Goal: Task Accomplishment & Management: Manage account settings

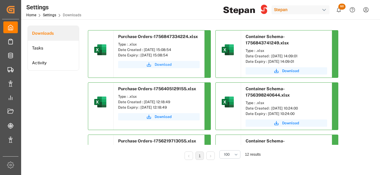
drag, startPoint x: 159, startPoint y: 63, endPoint x: 165, endPoint y: 64, distance: 5.6
click at [159, 63] on span "Download" at bounding box center [163, 64] width 17 height 5
click at [340, 7] on span "60" at bounding box center [342, 7] width 7 height 6
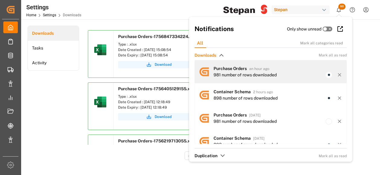
click at [226, 75] on div "981 number of rows downloaded" at bounding box center [245, 75] width 63 height 6
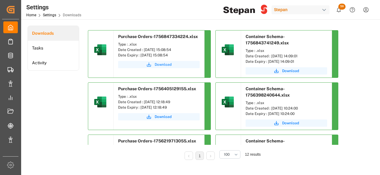
click at [168, 65] on span "Download" at bounding box center [163, 64] width 17 height 5
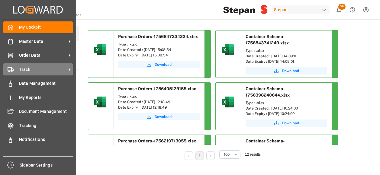
click at [30, 71] on span "Track" at bounding box center [43, 70] width 48 height 6
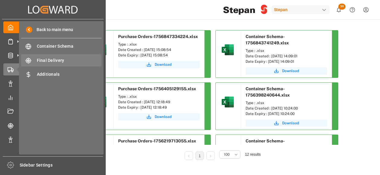
click at [48, 61] on span "Final Delivery" at bounding box center [69, 60] width 65 height 6
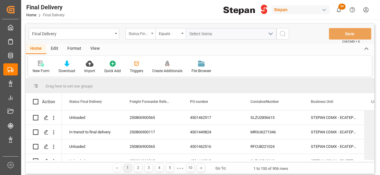
click at [151, 34] on icon "open menu" at bounding box center [152, 33] width 2 height 1
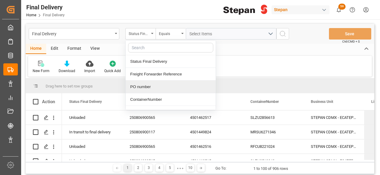
click at [145, 87] on div "PO number" at bounding box center [171, 87] width 90 height 13
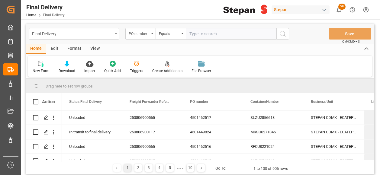
click at [200, 36] on input "text" at bounding box center [231, 33] width 91 height 11
type input "4501462514"
click at [282, 35] on icon "search button" at bounding box center [282, 33] width 7 height 7
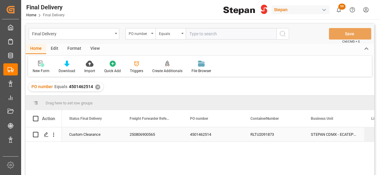
click at [134, 136] on div "250806900565" at bounding box center [152, 135] width 60 height 14
click at [96, 87] on div "✕" at bounding box center [97, 87] width 5 height 5
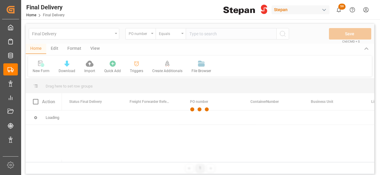
click at [196, 35] on div at bounding box center [200, 110] width 349 height 172
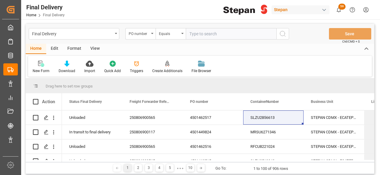
click at [195, 34] on input "text" at bounding box center [231, 33] width 91 height 11
paste input "4501462518"
type input "4501462518,4501462514"
click at [283, 34] on icon "search button" at bounding box center [282, 33] width 7 height 7
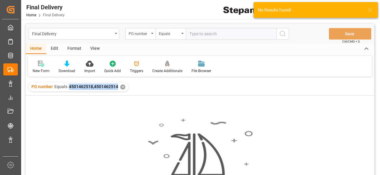
drag, startPoint x: 67, startPoint y: 89, endPoint x: 118, endPoint y: 90, distance: 50.5
click at [118, 90] on div "PO number Equals 4501462518,4501462514 ✕" at bounding box center [78, 87] width 100 height 9
copy span "4501462518,4501462514"
click at [125, 86] on div "PO number Equals 4501462518,4501462514 ✕" at bounding box center [78, 87] width 100 height 9
click at [122, 86] on div "✕" at bounding box center [122, 87] width 5 height 5
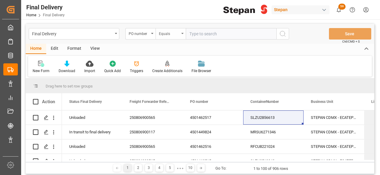
click at [184, 34] on div "Equals" at bounding box center [171, 33] width 30 height 11
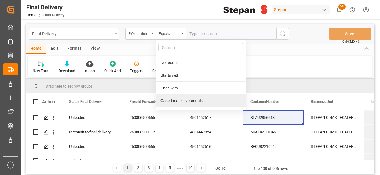
scroll to position [46, 0]
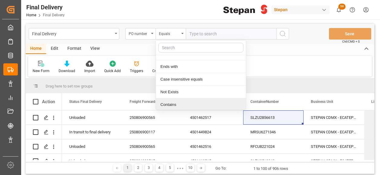
click at [173, 104] on div "Contains" at bounding box center [201, 105] width 90 height 13
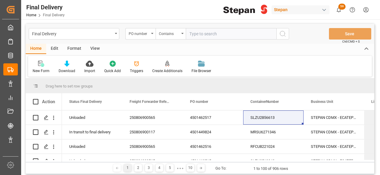
paste input "4501462518,4501462514"
type input "4501462518,4501462514"
click at [285, 31] on icon "search button" at bounding box center [282, 33] width 7 height 7
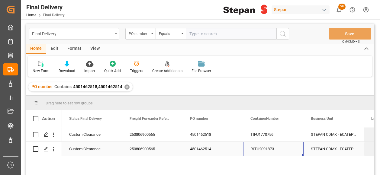
click at [266, 152] on div "RLTU2091873" at bounding box center [273, 149] width 60 height 14
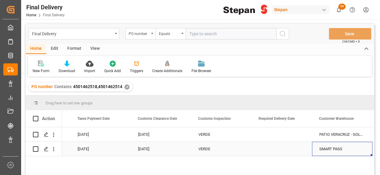
scroll to position [0, 657]
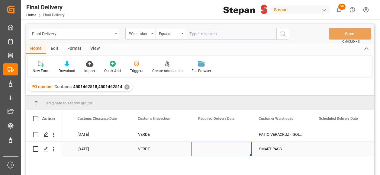
click at [223, 146] on div "Press SPACE to select this row." at bounding box center [221, 149] width 60 height 14
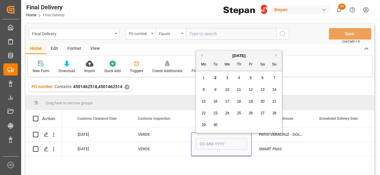
click at [204, 78] on span "1" at bounding box center [204, 78] width 2 height 4
type input "[DATE]"
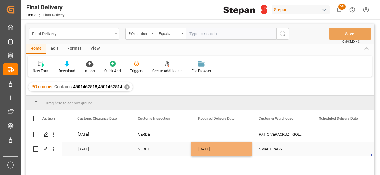
click at [332, 149] on div "Press SPACE to select this row." at bounding box center [342, 149] width 60 height 14
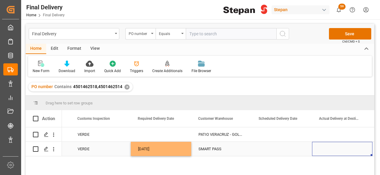
scroll to position [0, 778]
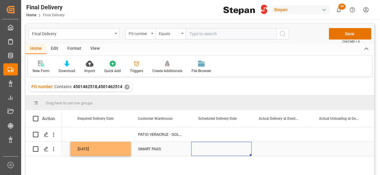
click at [204, 144] on div "Press SPACE to select this row." at bounding box center [221, 149] width 60 height 14
click at [205, 145] on div "Press SPACE to select this row." at bounding box center [221, 149] width 60 height 14
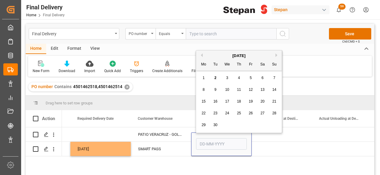
click at [203, 76] on div "1" at bounding box center [204, 78] width 8 height 7
type input "[DATE]"
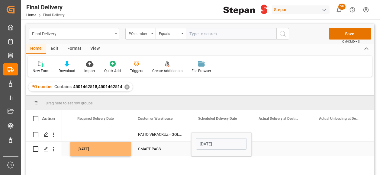
click at [275, 150] on div "Press SPACE to select this row." at bounding box center [282, 149] width 60 height 14
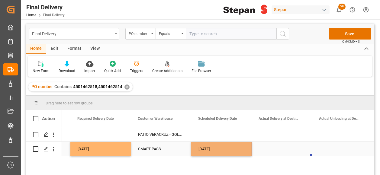
drag, startPoint x: 244, startPoint y: 149, endPoint x: 255, endPoint y: 156, distance: 12.8
click at [244, 149] on div "[DATE]" at bounding box center [221, 149] width 60 height 14
drag, startPoint x: 250, startPoint y: 155, endPoint x: 333, endPoint y: 155, distance: 82.3
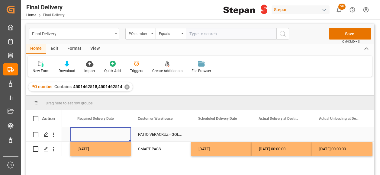
click at [92, 136] on div "Press SPACE to select this row." at bounding box center [100, 135] width 60 height 14
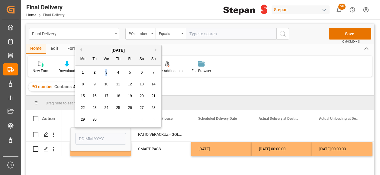
drag, startPoint x: 95, startPoint y: 73, endPoint x: 108, endPoint y: 73, distance: 13.0
click at [108, 73] on div "1 2 3 4 5 6 7" at bounding box center [118, 73] width 83 height 12
click at [108, 73] on div "3" at bounding box center [107, 72] width 8 height 7
type input "[DATE]"
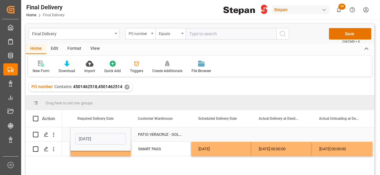
click at [221, 136] on div "Press SPACE to select this row." at bounding box center [221, 135] width 60 height 14
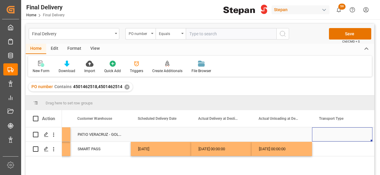
scroll to position [0, 899]
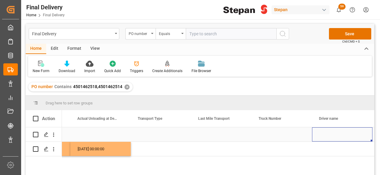
click at [149, 132] on div "Press SPACE to select this row." at bounding box center [161, 135] width 60 height 14
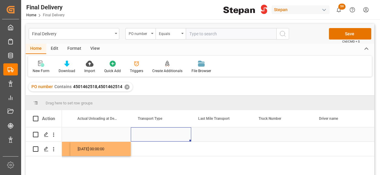
click at [149, 132] on div "Press SPACE to select this row." at bounding box center [161, 135] width 60 height 14
click at [179, 138] on icon "open menu" at bounding box center [180, 138] width 7 height 7
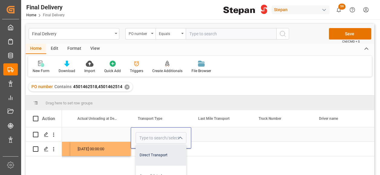
click at [160, 158] on div "Direct Transport" at bounding box center [161, 155] width 50 height 21
type input "Direct Transport"
click at [117, 131] on div "Press SPACE to select this row." at bounding box center [100, 135] width 60 height 14
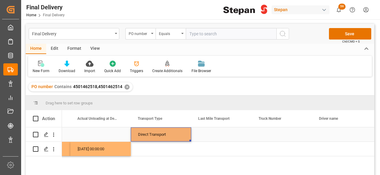
click at [164, 133] on div "Direct Transport" at bounding box center [161, 135] width 46 height 14
drag, startPoint x: 191, startPoint y: 141, endPoint x: 191, endPoint y: 151, distance: 10.0
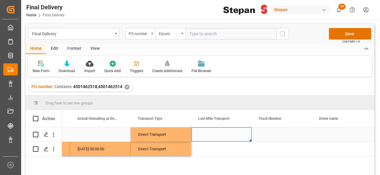
click at [215, 136] on div "Press SPACE to select this row." at bounding box center [221, 135] width 60 height 14
click at [241, 138] on icon "open menu" at bounding box center [240, 138] width 7 height 7
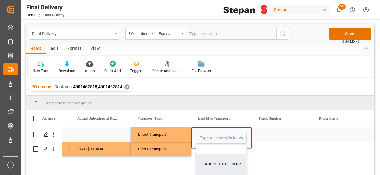
click at [218, 164] on div "TRANSPORTE BELCHEZ" at bounding box center [250, 164] width 106 height 21
type input "TRANSPORTE BELCHEZ"
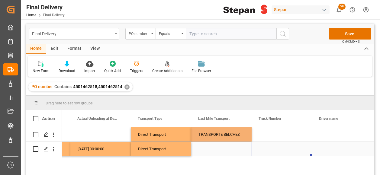
click at [267, 150] on div "Press SPACE to select this row." at bounding box center [282, 149] width 60 height 14
click at [230, 135] on div "TRANSPORTE BELCHEZ" at bounding box center [222, 135] width 46 height 14
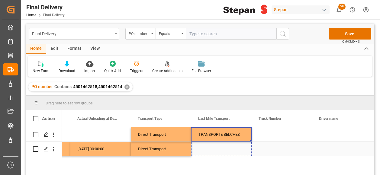
drag, startPoint x: 250, startPoint y: 141, endPoint x: 250, endPoint y: 150, distance: 8.5
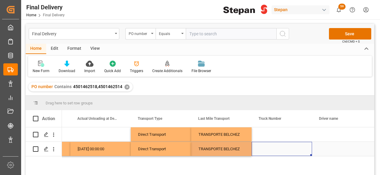
click at [277, 149] on div "Press SPACE to select this row." at bounding box center [282, 149] width 60 height 14
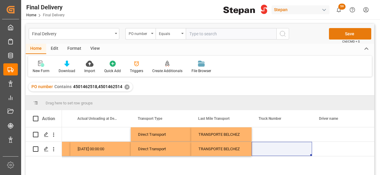
click at [351, 34] on button "Save" at bounding box center [350, 33] width 42 height 11
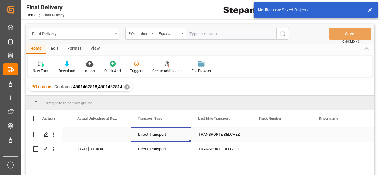
click at [173, 135] on div "Direct Transport" at bounding box center [161, 135] width 46 height 14
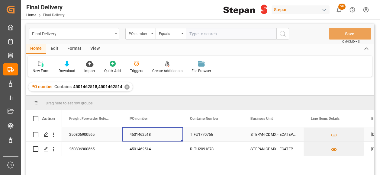
click at [137, 135] on div "4501462518" at bounding box center [152, 135] width 60 height 14
click at [127, 87] on div "✕" at bounding box center [127, 87] width 5 height 5
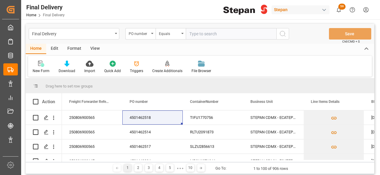
click at [200, 32] on input "text" at bounding box center [231, 33] width 91 height 11
click at [144, 33] on div "PO number" at bounding box center [139, 33] width 21 height 7
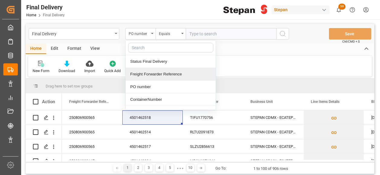
click at [141, 76] on div "Freight Forwarder Reference" at bounding box center [171, 74] width 90 height 13
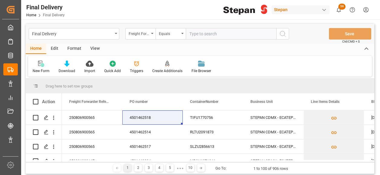
click at [194, 35] on input "text" at bounding box center [231, 33] width 91 height 11
paste input "250906900480"
type input "250906900480"
click at [286, 34] on icon "search button" at bounding box center [282, 33] width 7 height 7
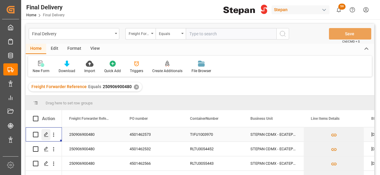
click at [44, 135] on icon "Press SPACE to select this row." at bounding box center [46, 134] width 5 height 5
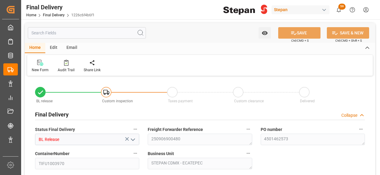
type input "[DATE]"
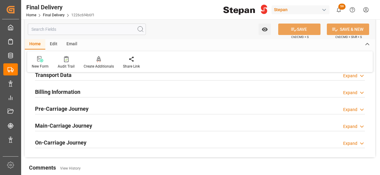
scroll to position [212, 0]
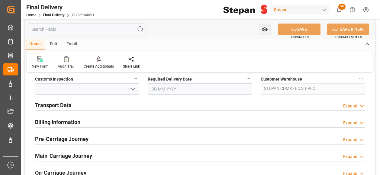
click at [60, 106] on h2 "Transport Data" at bounding box center [53, 105] width 37 height 8
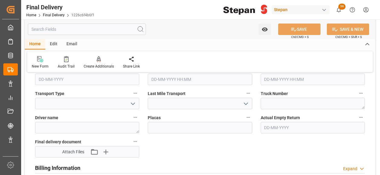
scroll to position [272, 0]
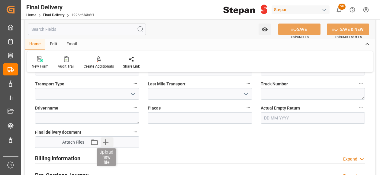
click at [105, 142] on icon "button" at bounding box center [106, 143] width 6 height 6
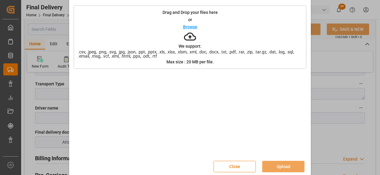
scroll to position [28, 0]
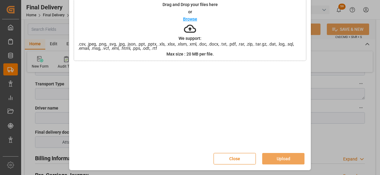
click at [243, 158] on button "Close" at bounding box center [235, 158] width 42 height 11
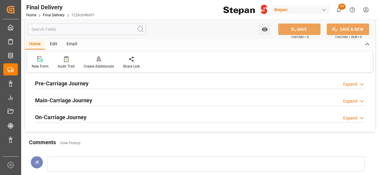
scroll to position [302, 0]
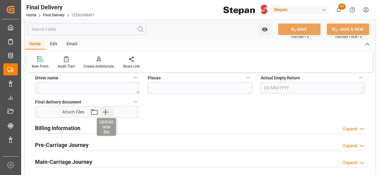
click at [104, 113] on icon "button" at bounding box center [106, 112] width 10 height 10
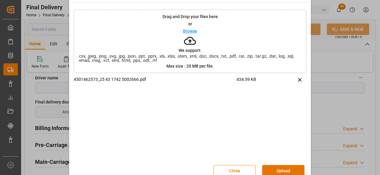
scroll to position [28, 0]
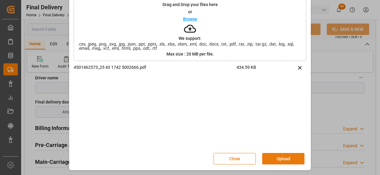
click at [289, 160] on button "Upload" at bounding box center [283, 158] width 42 height 11
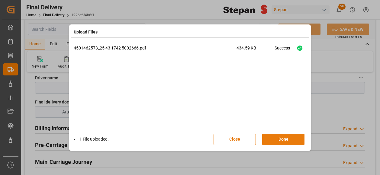
click at [282, 140] on button "Done" at bounding box center [283, 139] width 42 height 11
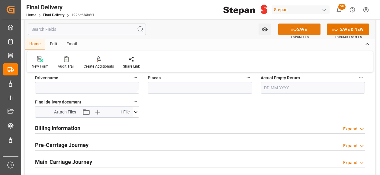
click at [296, 31] on button "SAVE" at bounding box center [300, 29] width 42 height 11
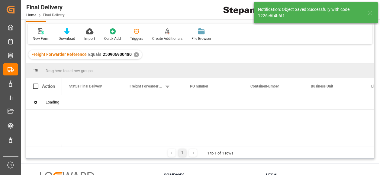
scroll to position [60, 0]
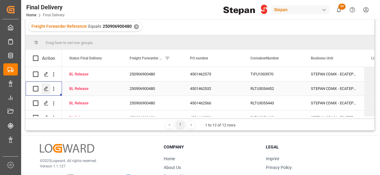
click at [43, 88] on div "Press SPACE to select this row." at bounding box center [45, 88] width 9 height 11
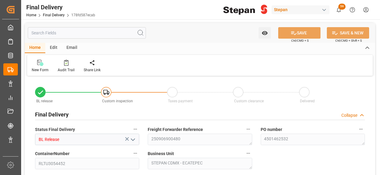
type input "[DATE]"
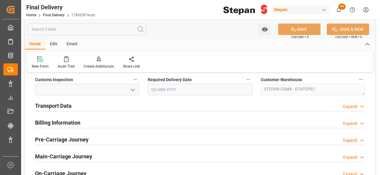
scroll to position [212, 0]
click at [60, 104] on h2 "Transport Data" at bounding box center [53, 105] width 37 height 8
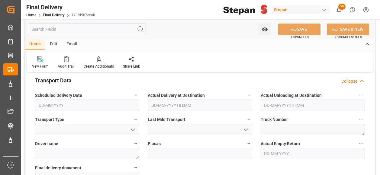
scroll to position [302, 0]
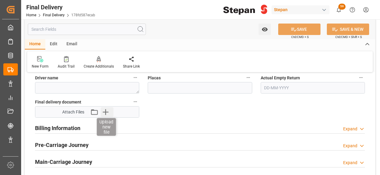
click at [105, 111] on icon "button" at bounding box center [106, 112] width 6 height 6
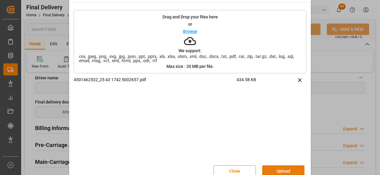
scroll to position [28, 0]
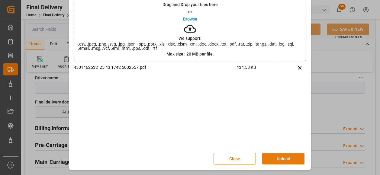
click at [274, 158] on button "Upload" at bounding box center [283, 158] width 42 height 11
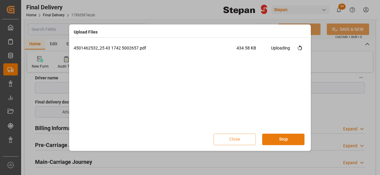
scroll to position [0, 0]
click at [285, 140] on button "Done" at bounding box center [283, 139] width 42 height 11
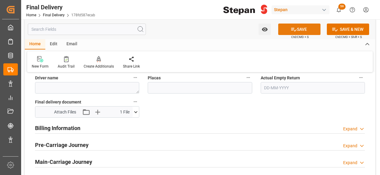
click at [301, 28] on button "SAVE" at bounding box center [300, 29] width 42 height 11
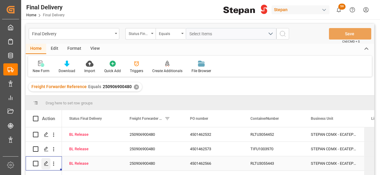
click at [46, 164] on polygon "Press SPACE to select this row." at bounding box center [45, 163] width 3 height 3
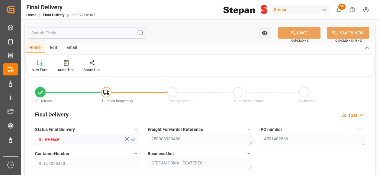
type input "[DATE]"
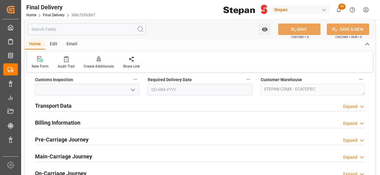
scroll to position [212, 0]
click at [61, 103] on h2 "Transport Data" at bounding box center [53, 105] width 37 height 8
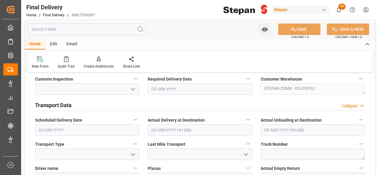
scroll to position [302, 0]
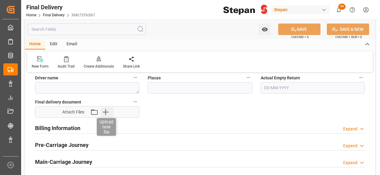
click at [103, 111] on icon "button" at bounding box center [106, 112] width 10 height 10
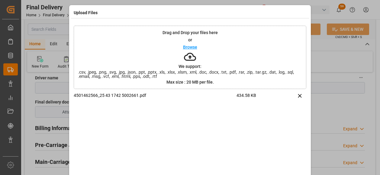
scroll to position [28, 0]
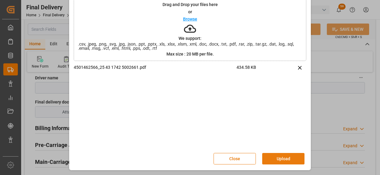
click at [282, 157] on button "Upload" at bounding box center [283, 158] width 42 height 11
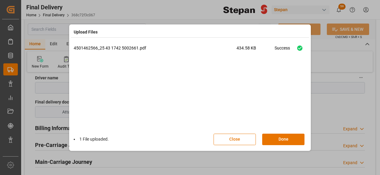
drag, startPoint x: 294, startPoint y: 139, endPoint x: 293, endPoint y: 51, distance: 88.0
click at [294, 139] on button "Done" at bounding box center [283, 139] width 42 height 11
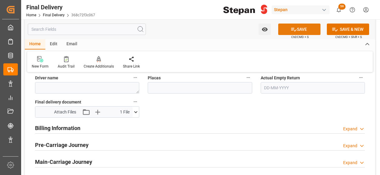
click at [302, 27] on button "SAVE" at bounding box center [300, 29] width 42 height 11
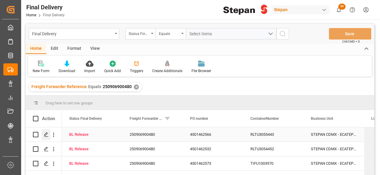
click at [46, 135] on polygon "Press SPACE to select this row." at bounding box center [45, 134] width 3 height 3
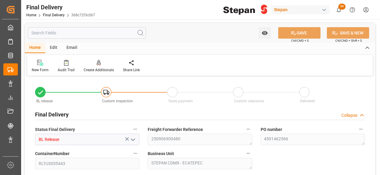
type input "[DATE]"
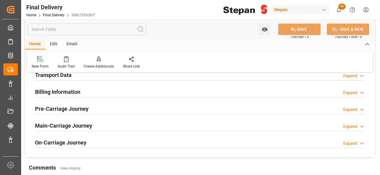
scroll to position [181, 0]
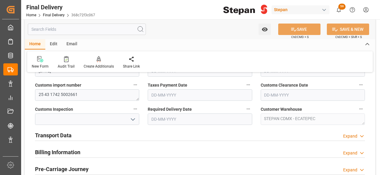
click at [361, 136] on polyline at bounding box center [362, 137] width 3 height 2
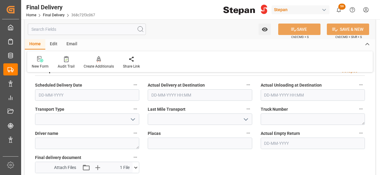
scroll to position [272, 0]
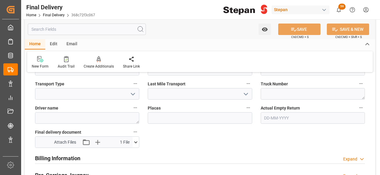
click at [138, 141] on icon at bounding box center [136, 142] width 6 height 6
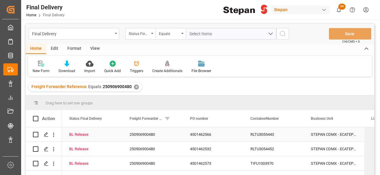
scroll to position [30, 0]
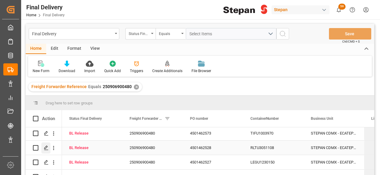
click at [45, 148] on icon "Press SPACE to select this row." at bounding box center [46, 148] width 5 height 5
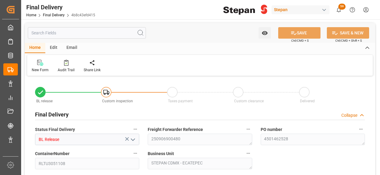
type input "[DATE]"
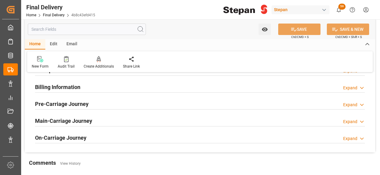
scroll to position [212, 0]
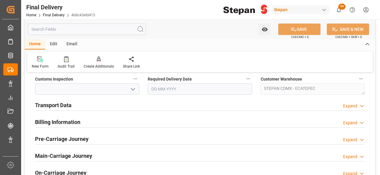
click at [56, 107] on h2 "Transport Data" at bounding box center [53, 105] width 37 height 8
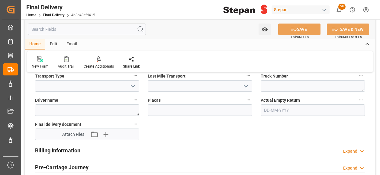
scroll to position [333, 0]
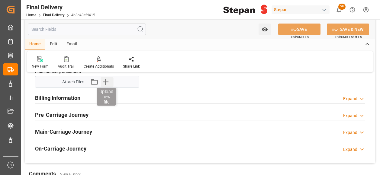
click at [106, 78] on icon "button" at bounding box center [106, 82] width 10 height 10
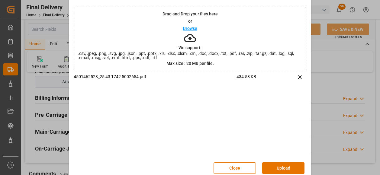
scroll to position [28, 0]
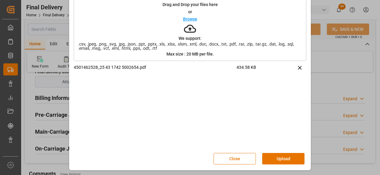
click at [281, 159] on button "Upload" at bounding box center [283, 158] width 42 height 11
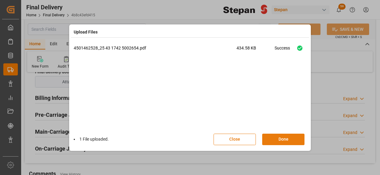
click at [281, 137] on button "Done" at bounding box center [283, 139] width 42 height 11
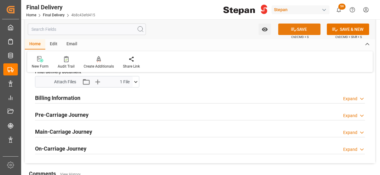
click at [292, 28] on icon at bounding box center [294, 30] width 5 height 4
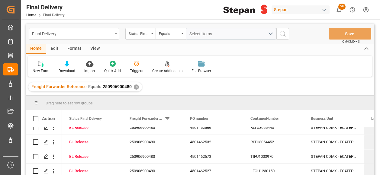
scroll to position [30, 0]
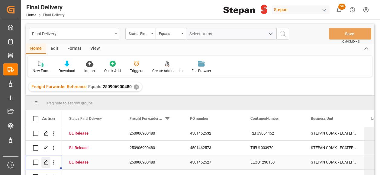
click at [47, 163] on icon "Press SPACE to select this row." at bounding box center [46, 162] width 5 height 5
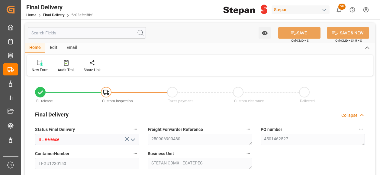
type input "[DATE]"
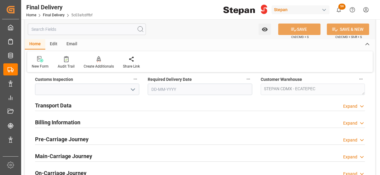
scroll to position [212, 0]
click at [69, 124] on h2 "Billing Information" at bounding box center [57, 122] width 45 height 8
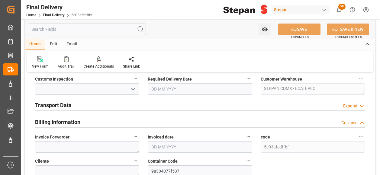
click at [58, 104] on h2 "Transport Data" at bounding box center [53, 105] width 37 height 8
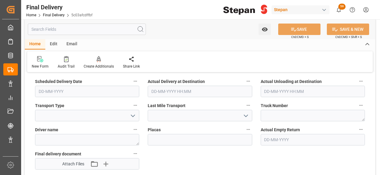
scroll to position [272, 0]
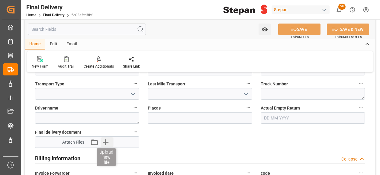
click at [106, 142] on icon "button" at bounding box center [106, 143] width 10 height 10
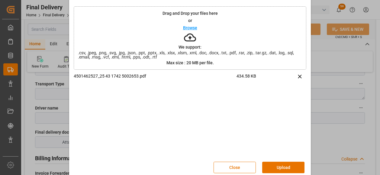
scroll to position [28, 0]
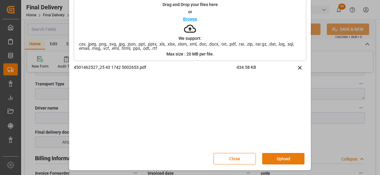
click at [293, 160] on button "Upload" at bounding box center [283, 158] width 42 height 11
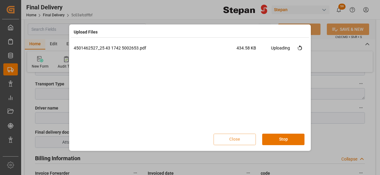
scroll to position [0, 0]
click at [282, 140] on button "Done" at bounding box center [283, 139] width 42 height 11
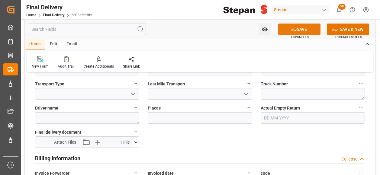
click at [302, 29] on button "SAVE" at bounding box center [300, 29] width 42 height 11
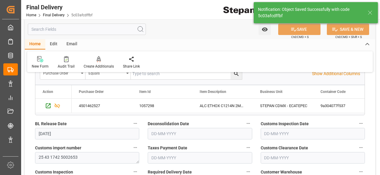
scroll to position [121, 0]
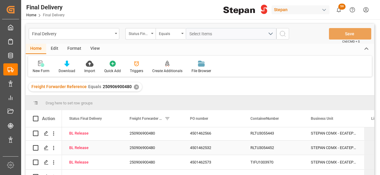
scroll to position [60, 0]
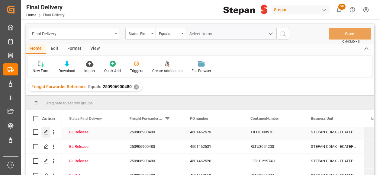
click at [44, 132] on icon "Press SPACE to select this row." at bounding box center [46, 132] width 5 height 5
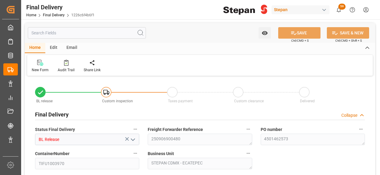
type input "[DATE]"
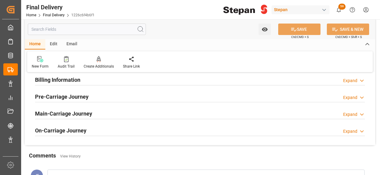
scroll to position [212, 0]
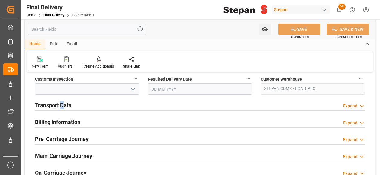
click at [62, 105] on h2 "Transport Data" at bounding box center [53, 105] width 37 height 8
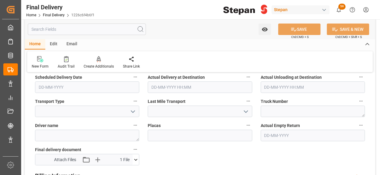
scroll to position [272, 0]
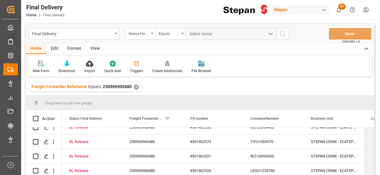
scroll to position [60, 0]
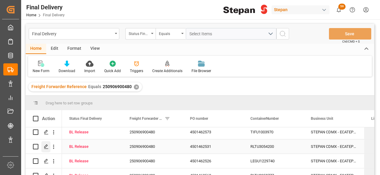
click at [45, 145] on icon "Press SPACE to select this row." at bounding box center [46, 147] width 5 height 5
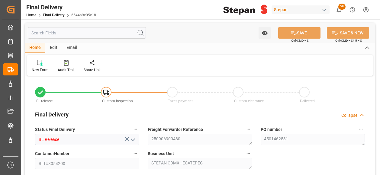
type input "[DATE]"
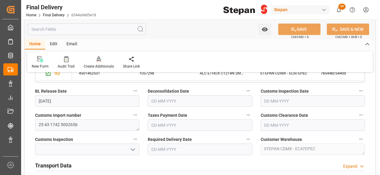
scroll to position [212, 0]
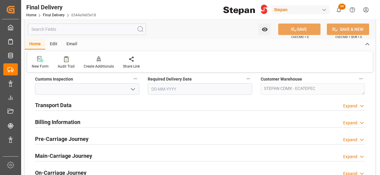
click at [54, 104] on h2 "Transport Data" at bounding box center [53, 105] width 37 height 8
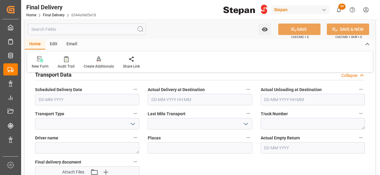
scroll to position [272, 0]
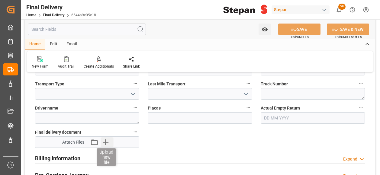
click at [107, 142] on icon "button" at bounding box center [106, 143] width 6 height 6
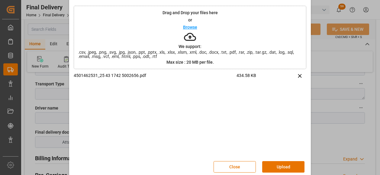
scroll to position [28, 0]
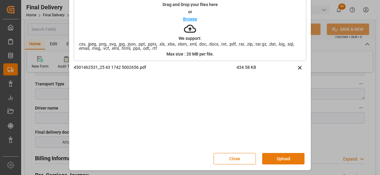
click at [282, 158] on button "Upload" at bounding box center [283, 158] width 42 height 11
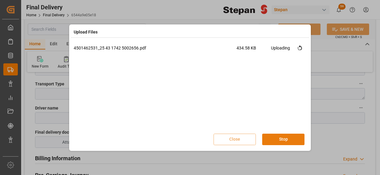
scroll to position [0, 0]
click at [283, 139] on button "Done" at bounding box center [283, 139] width 42 height 11
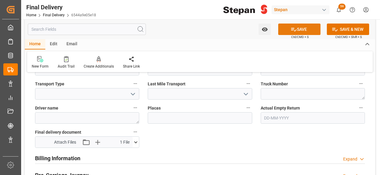
click at [302, 29] on button "SAVE" at bounding box center [300, 29] width 42 height 11
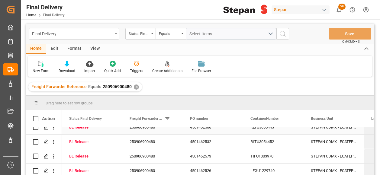
scroll to position [60, 0]
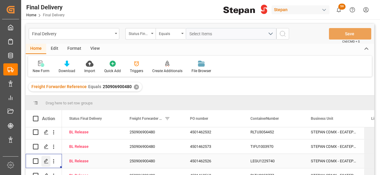
click at [46, 161] on icon "Press SPACE to select this row." at bounding box center [46, 161] width 5 height 5
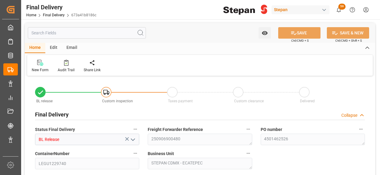
type input "[DATE]"
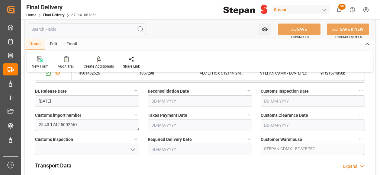
scroll to position [212, 0]
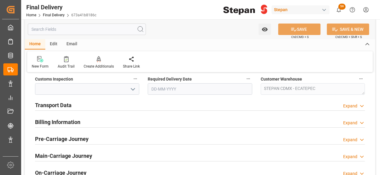
click at [61, 104] on h2 "Transport Data" at bounding box center [53, 105] width 37 height 8
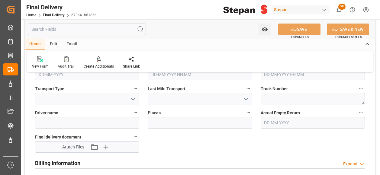
scroll to position [272, 0]
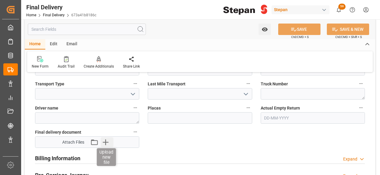
click at [104, 139] on icon "button" at bounding box center [106, 143] width 10 height 10
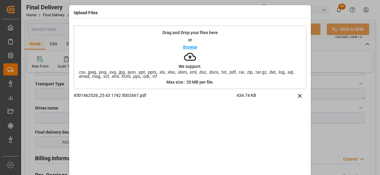
scroll to position [28, 0]
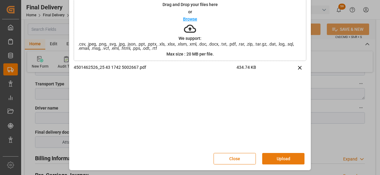
click at [284, 158] on button "Upload" at bounding box center [283, 158] width 42 height 11
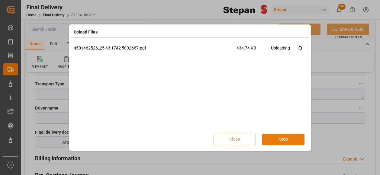
scroll to position [0, 0]
click at [282, 136] on button "Done" at bounding box center [283, 139] width 42 height 11
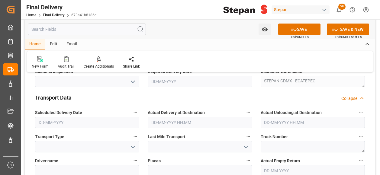
scroll to position [181, 0]
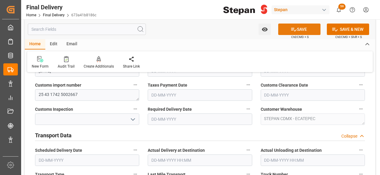
click at [301, 27] on button "SAVE" at bounding box center [300, 29] width 42 height 11
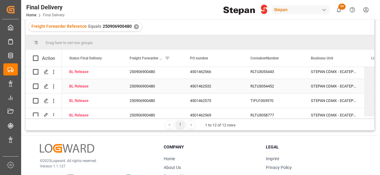
scroll to position [91, 0]
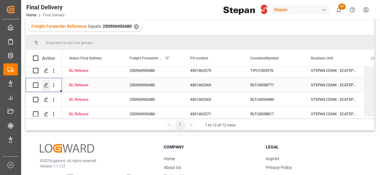
click at [45, 84] on icon "Press SPACE to select this row." at bounding box center [46, 85] width 5 height 5
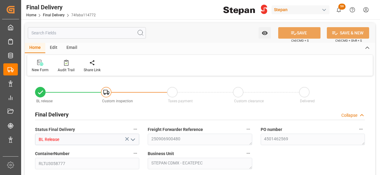
type input "[DATE]"
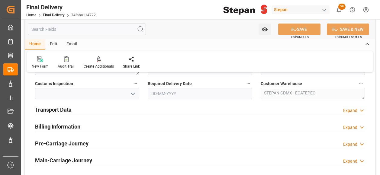
scroll to position [181, 0]
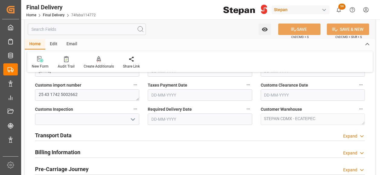
click at [49, 134] on h2 "Transport Data" at bounding box center [53, 136] width 37 height 8
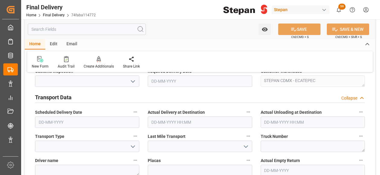
scroll to position [242, 0]
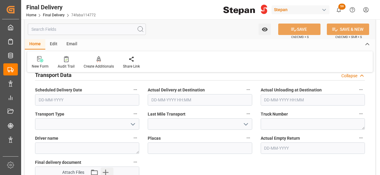
click at [107, 171] on icon "button" at bounding box center [106, 173] width 10 height 10
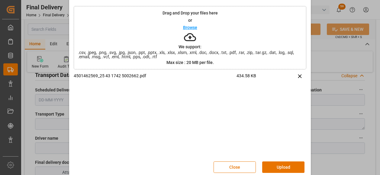
scroll to position [28, 0]
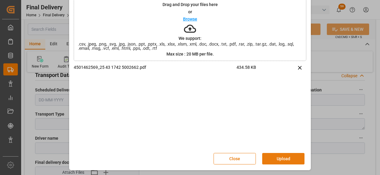
click at [280, 160] on button "Upload" at bounding box center [283, 158] width 42 height 11
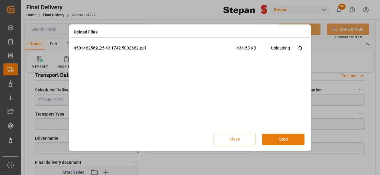
scroll to position [0, 0]
click at [288, 140] on button "Done" at bounding box center [283, 139] width 42 height 11
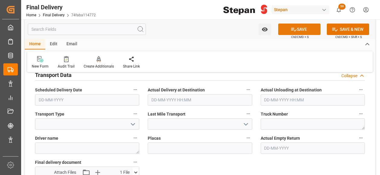
click at [297, 29] on button "SAVE" at bounding box center [300, 29] width 42 height 11
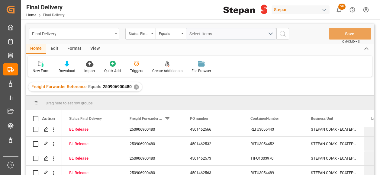
scroll to position [91, 0]
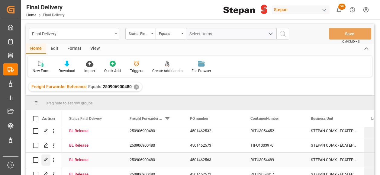
click at [46, 160] on icon "Press SPACE to select this row." at bounding box center [46, 160] width 5 height 5
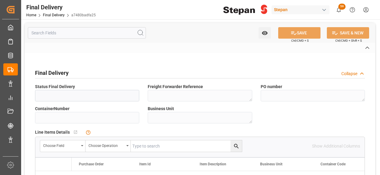
type input "BL Release"
type textarea "250906900480"
type textarea "4501462563"
type input "RLTU3054489"
type textarea "STEPAN CDMX - ECATEPEC"
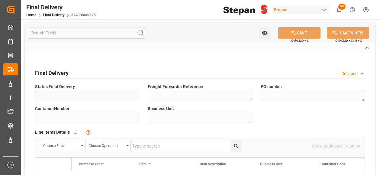
type textarea "25 43 1742 5002658"
type textarea "STEPAN CDMX - ECATEPEC"
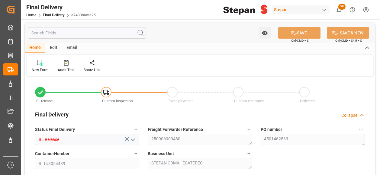
type input "[DATE]"
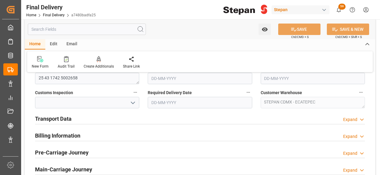
scroll to position [212, 0]
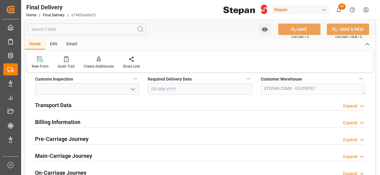
click at [65, 107] on h2 "Transport Data" at bounding box center [53, 105] width 37 height 8
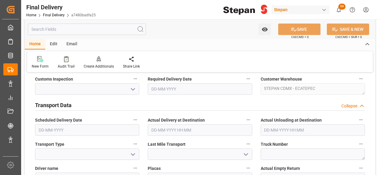
scroll to position [272, 0]
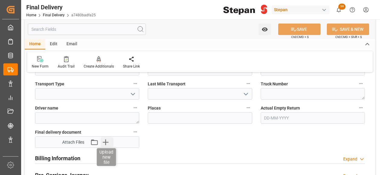
click at [105, 140] on icon "button" at bounding box center [106, 143] width 6 height 6
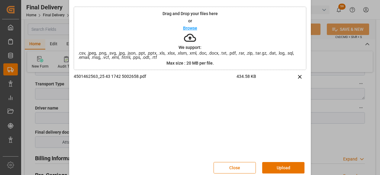
scroll to position [28, 0]
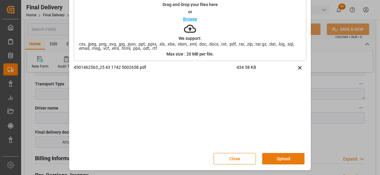
click at [280, 155] on button "Upload" at bounding box center [283, 158] width 42 height 11
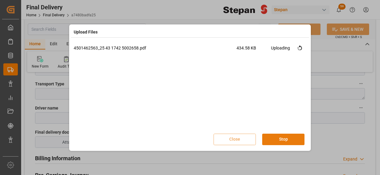
scroll to position [0, 0]
click at [289, 138] on button "Done" at bounding box center [283, 139] width 42 height 11
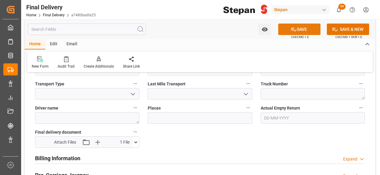
click at [300, 27] on button "SAVE" at bounding box center [300, 29] width 42 height 11
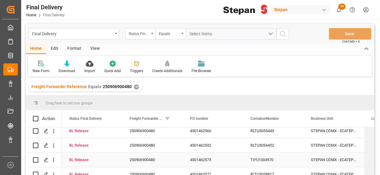
scroll to position [121, 0]
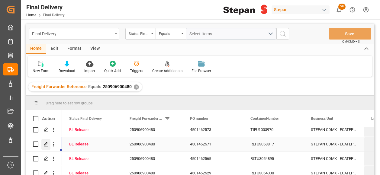
click at [46, 143] on polygon "Press SPACE to select this row." at bounding box center [45, 144] width 3 height 3
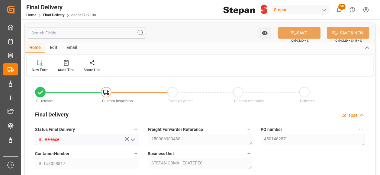
type input "[DATE]"
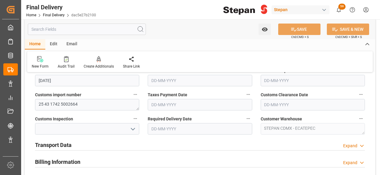
scroll to position [181, 0]
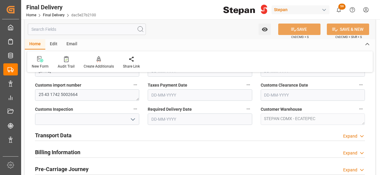
click at [66, 132] on h2 "Transport Data" at bounding box center [53, 136] width 37 height 8
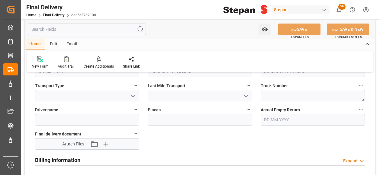
scroll to position [272, 0]
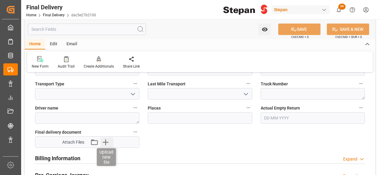
click at [104, 142] on icon "button" at bounding box center [106, 143] width 10 height 10
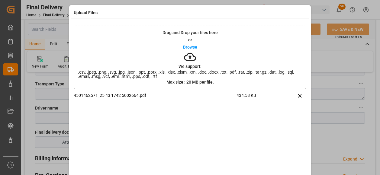
scroll to position [28, 0]
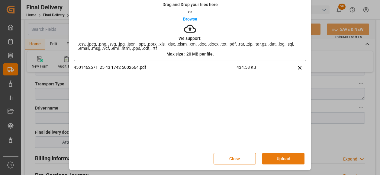
click at [284, 161] on button "Upload" at bounding box center [283, 158] width 42 height 11
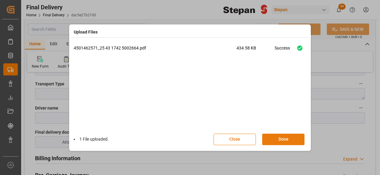
click at [291, 140] on button "Done" at bounding box center [283, 139] width 42 height 11
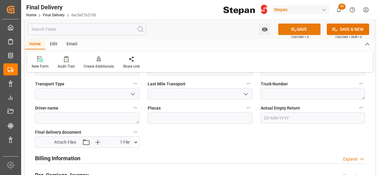
click at [301, 30] on button "SAVE" at bounding box center [300, 29] width 42 height 11
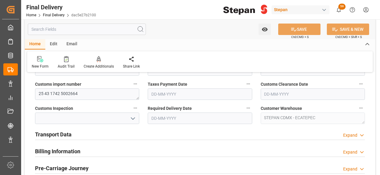
scroll to position [181, 0]
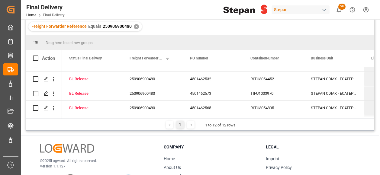
scroll to position [121, 0]
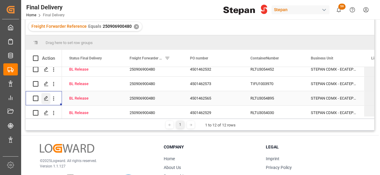
click at [45, 99] on icon "Press SPACE to select this row." at bounding box center [46, 98] width 5 height 5
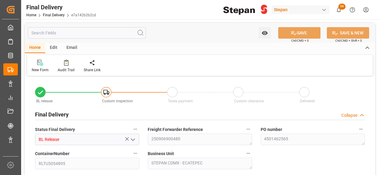
type input "[DATE]"
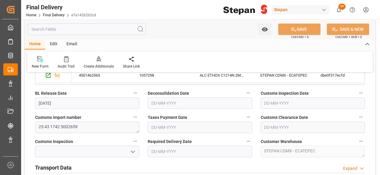
scroll to position [181, 0]
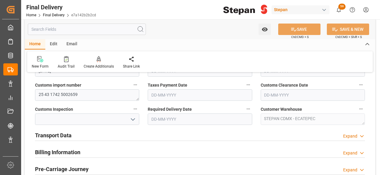
click at [69, 137] on h2 "Transport Data" at bounding box center [53, 136] width 37 height 8
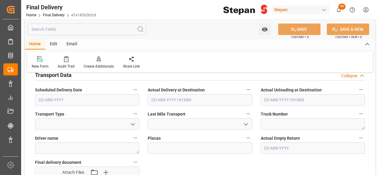
scroll to position [272, 0]
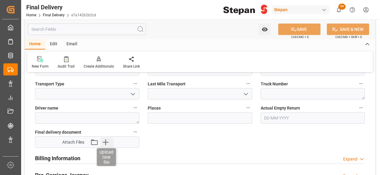
click at [105, 141] on icon "button" at bounding box center [106, 143] width 10 height 10
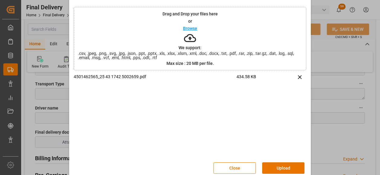
scroll to position [28, 0]
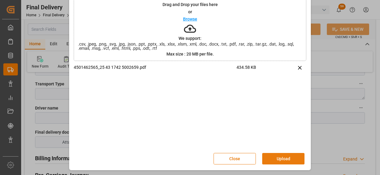
click at [286, 158] on button "Upload" at bounding box center [283, 158] width 42 height 11
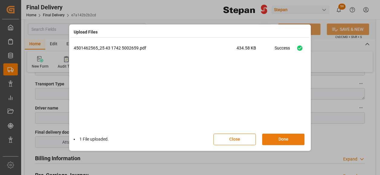
click at [283, 140] on button "Done" at bounding box center [283, 139] width 42 height 11
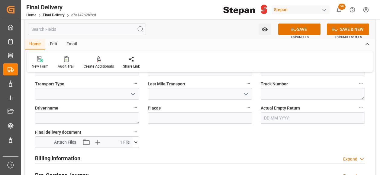
click at [306, 28] on button "SAVE" at bounding box center [300, 29] width 42 height 11
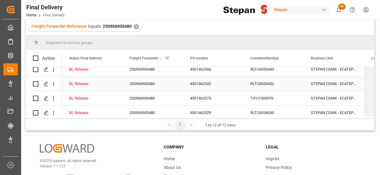
scroll to position [126, 0]
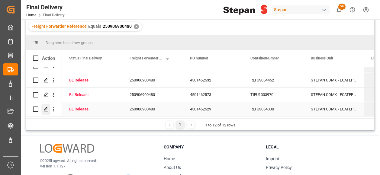
click at [46, 110] on div "Press SPACE to select this row." at bounding box center [45, 109] width 9 height 11
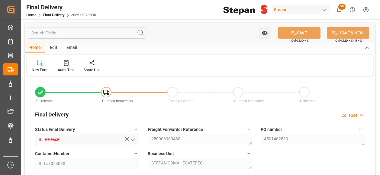
type input "[DATE]"
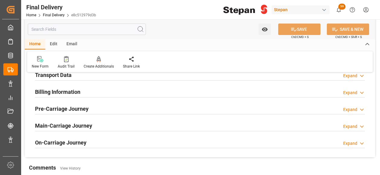
scroll to position [212, 0]
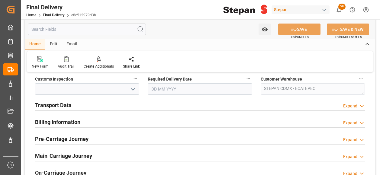
click at [62, 106] on h2 "Transport Data" at bounding box center [53, 105] width 37 height 8
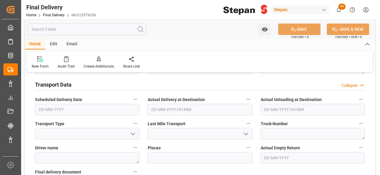
scroll to position [242, 0]
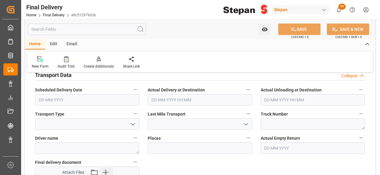
click at [105, 171] on icon "button" at bounding box center [106, 173] width 10 height 10
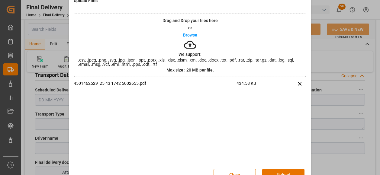
scroll to position [28, 0]
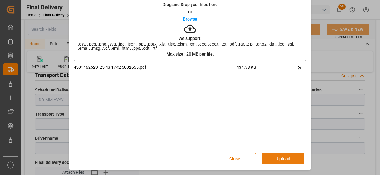
click at [290, 158] on button "Upload" at bounding box center [283, 158] width 42 height 11
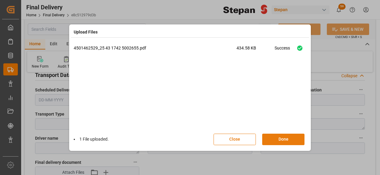
click at [285, 141] on button "Done" at bounding box center [283, 139] width 42 height 11
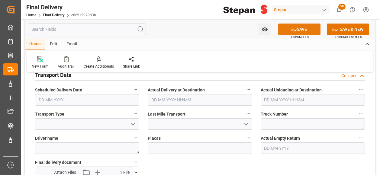
click at [304, 28] on button "SAVE" at bounding box center [300, 29] width 42 height 11
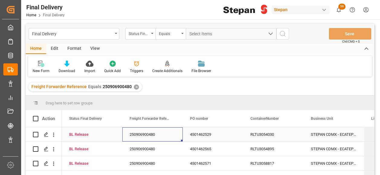
click at [176, 131] on div "250906900480" at bounding box center [152, 135] width 60 height 14
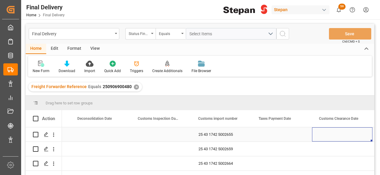
scroll to position [0, 476]
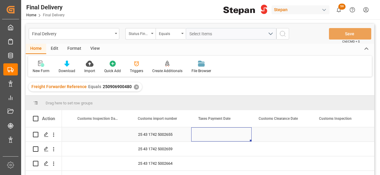
click at [209, 137] on div "Press SPACE to select this row." at bounding box center [221, 135] width 60 height 14
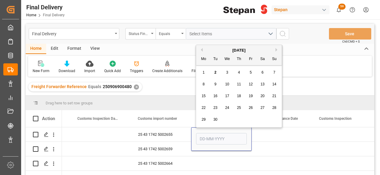
click at [214, 70] on div "2" at bounding box center [216, 72] width 8 height 7
type input "[DATE]"
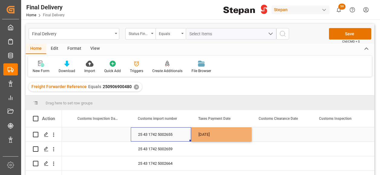
click at [184, 134] on div "25 43 1742 5002655" at bounding box center [161, 135] width 60 height 14
click at [225, 135] on div "[DATE]" at bounding box center [221, 135] width 60 height 14
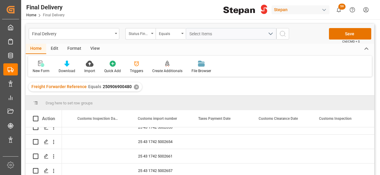
scroll to position [126, 0]
drag, startPoint x: 250, startPoint y: 141, endPoint x: 242, endPoint y: 172, distance: 32.4
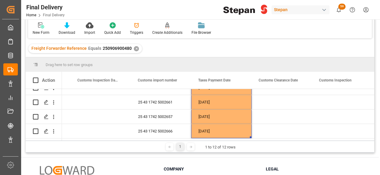
scroll to position [0, 0]
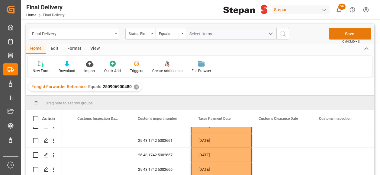
click at [345, 34] on button "Save" at bounding box center [350, 33] width 42 height 11
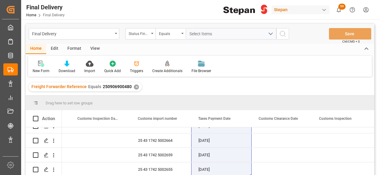
click at [134, 86] on div "✕" at bounding box center [136, 87] width 5 height 5
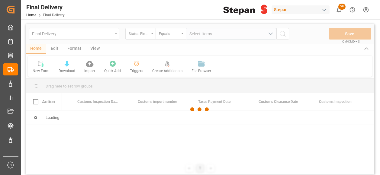
scroll to position [0, 476]
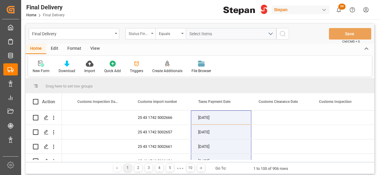
click at [152, 33] on icon "open menu" at bounding box center [152, 33] width 2 height 1
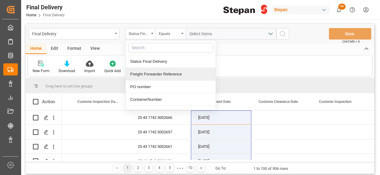
click at [146, 77] on div "Freight Forwarder Reference" at bounding box center [171, 74] width 90 height 13
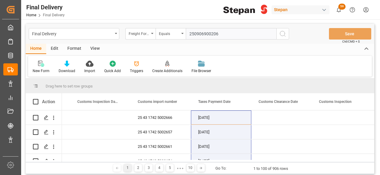
type input "250906900206"
click at [285, 34] on icon "search button" at bounding box center [282, 33] width 7 height 7
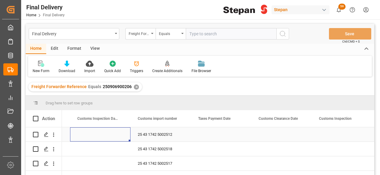
click at [109, 133] on div "Press SPACE to select this row." at bounding box center [100, 135] width 60 height 14
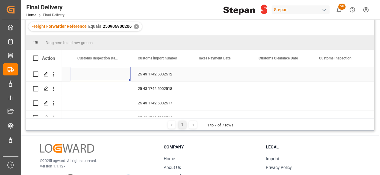
click at [102, 76] on div "Press SPACE to select this row." at bounding box center [100, 74] width 60 height 14
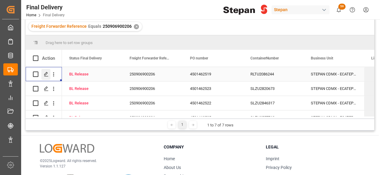
click at [46, 73] on icon "Press SPACE to select this row." at bounding box center [46, 74] width 5 height 5
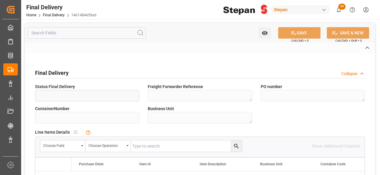
type input "BL Release"
type textarea "250906900206"
type textarea "4501462519"
type input "RLTU2086244"
type textarea "STEPAN CDMX - ECATEPEC"
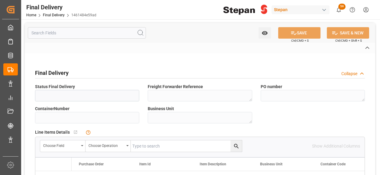
type textarea "25 43 1742 5002512"
type textarea "STEPAN CDMX - ECATEPEC"
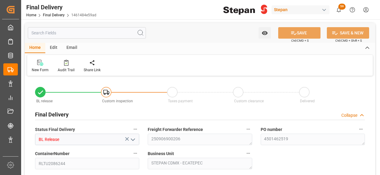
type input "[DATE]"
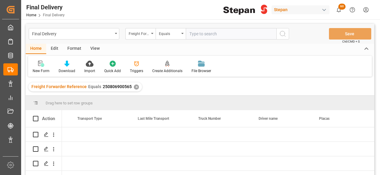
scroll to position [0, 1080]
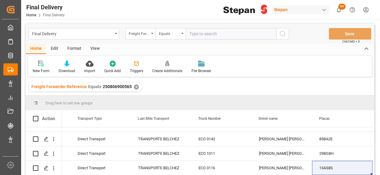
click at [134, 87] on div "✕" at bounding box center [136, 87] width 5 height 5
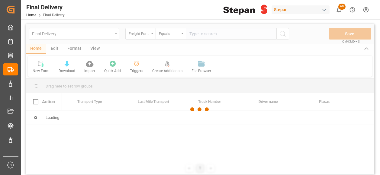
scroll to position [0, 1080]
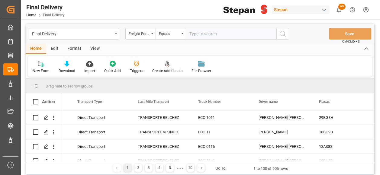
click at [204, 34] on input "text" at bounding box center [231, 33] width 91 height 11
paste input "250906900480"
type input "250906900480"
click at [284, 37] on icon "search button" at bounding box center [282, 33] width 7 height 7
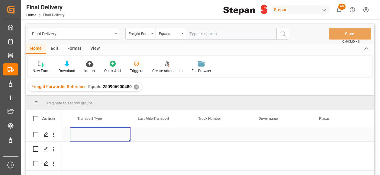
click at [94, 136] on div "Press SPACE to select this row." at bounding box center [100, 135] width 60 height 14
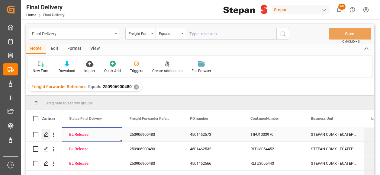
click at [45, 135] on polygon "Press SPACE to select this row." at bounding box center [45, 134] width 3 height 3
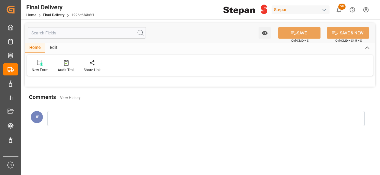
click at [230, 104] on div "Comments View History JE" at bounding box center [200, 114] width 351 height 43
